Goal: Obtain resource: Obtain resource

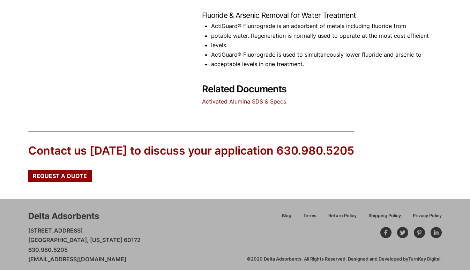
scroll to position [417, 0]
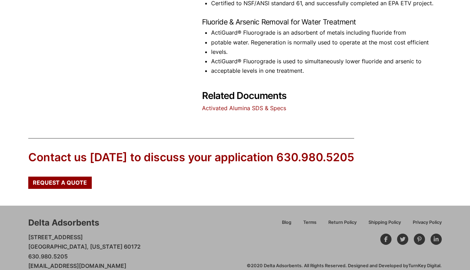
click at [233, 107] on link "Activated Alumina SDS & Specs" at bounding box center [244, 107] width 84 height 7
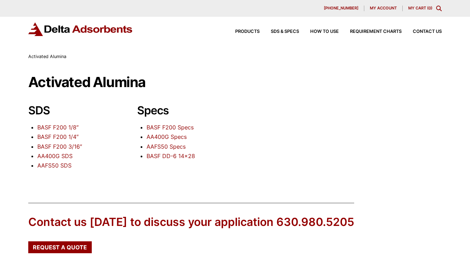
click at [63, 156] on link "AA400G SDS" at bounding box center [54, 155] width 35 height 7
click at [170, 137] on link "AA400G Specs" at bounding box center [167, 136] width 40 height 7
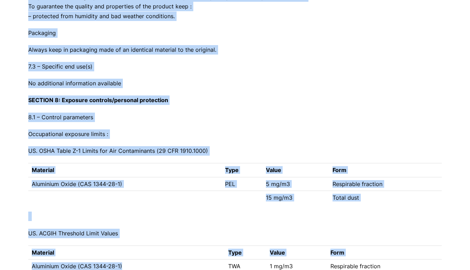
scroll to position [1662, 0]
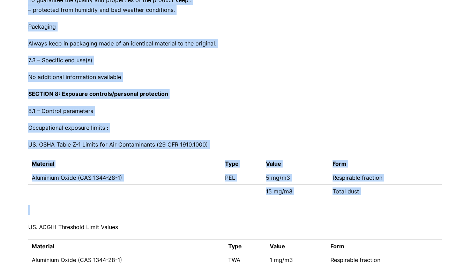
drag, startPoint x: 27, startPoint y: 86, endPoint x: 137, endPoint y: 211, distance: 166.6
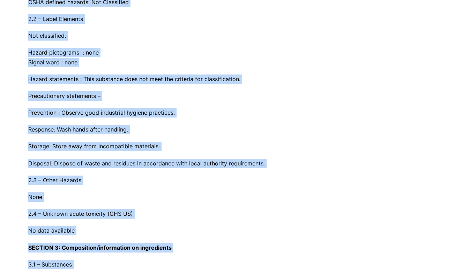
scroll to position [0, 0]
